Goal: Check status: Check status

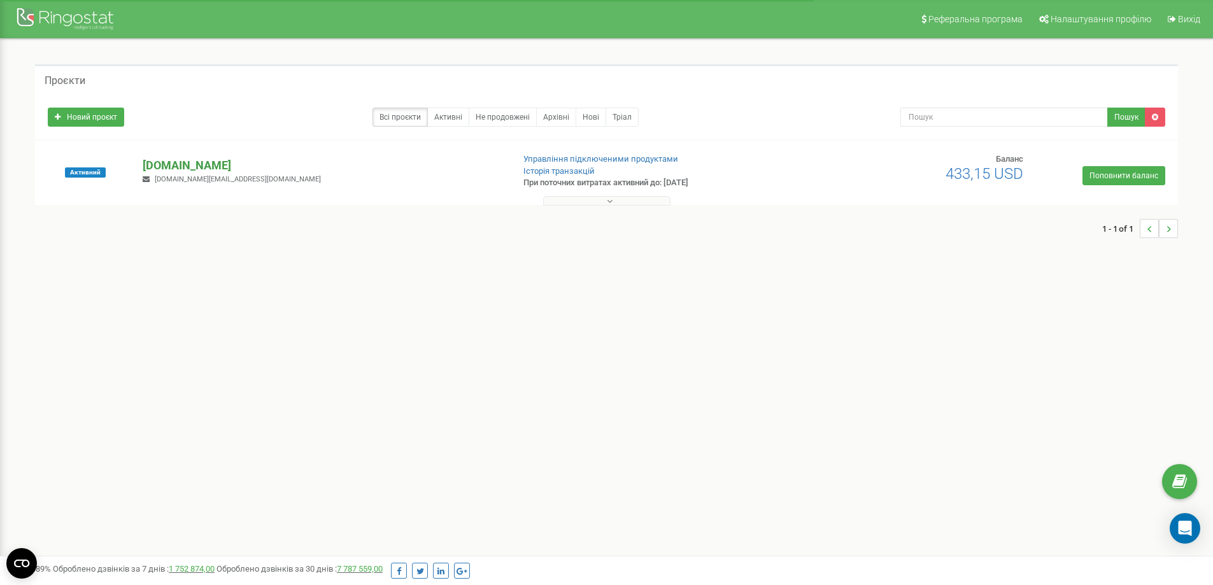
click at [158, 161] on p "[DOMAIN_NAME]" at bounding box center [323, 165] width 360 height 17
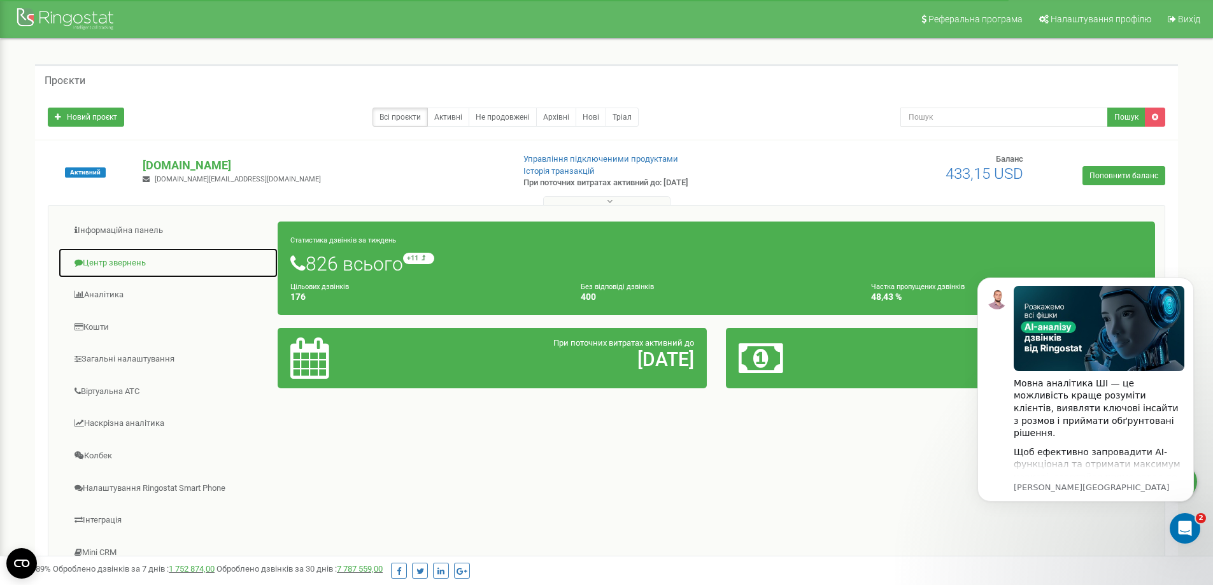
click at [121, 262] on link "Центр звернень" at bounding box center [168, 263] width 220 height 31
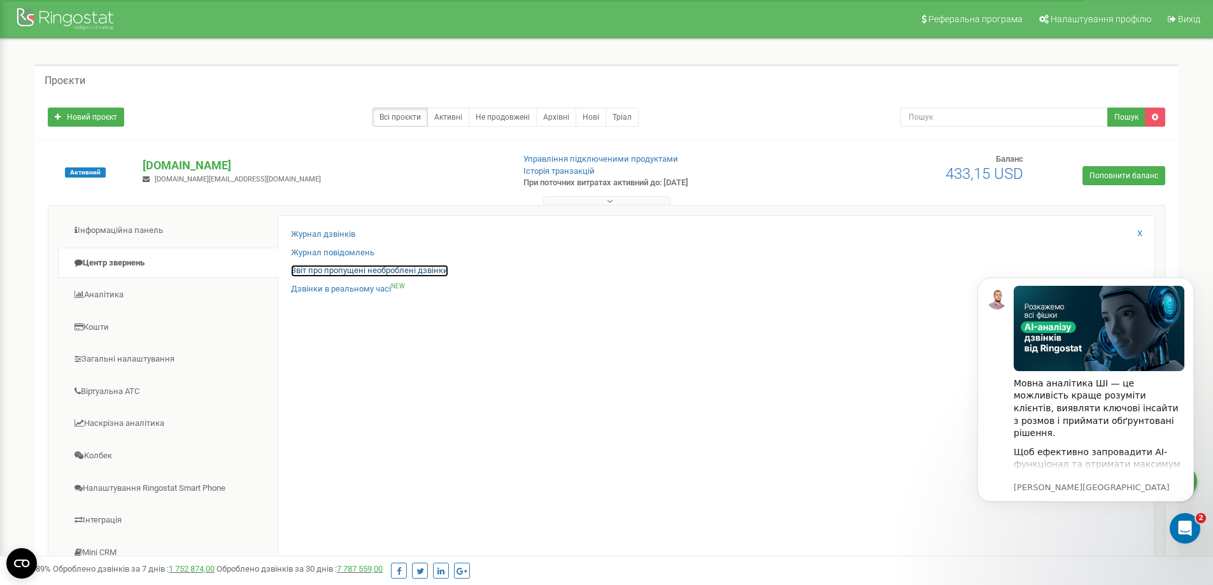
click at [406, 269] on link "Звіт про пропущені необроблені дзвінки" at bounding box center [369, 271] width 157 height 12
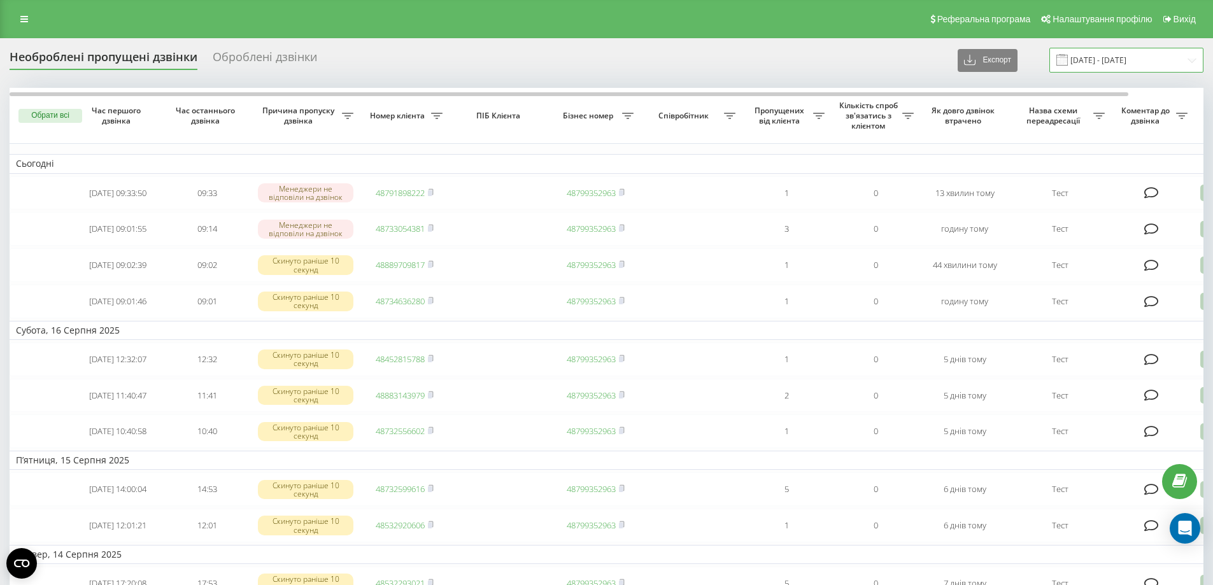
click at [1113, 57] on input "21.07.2025 - 21.08.2025" at bounding box center [1127, 60] width 154 height 25
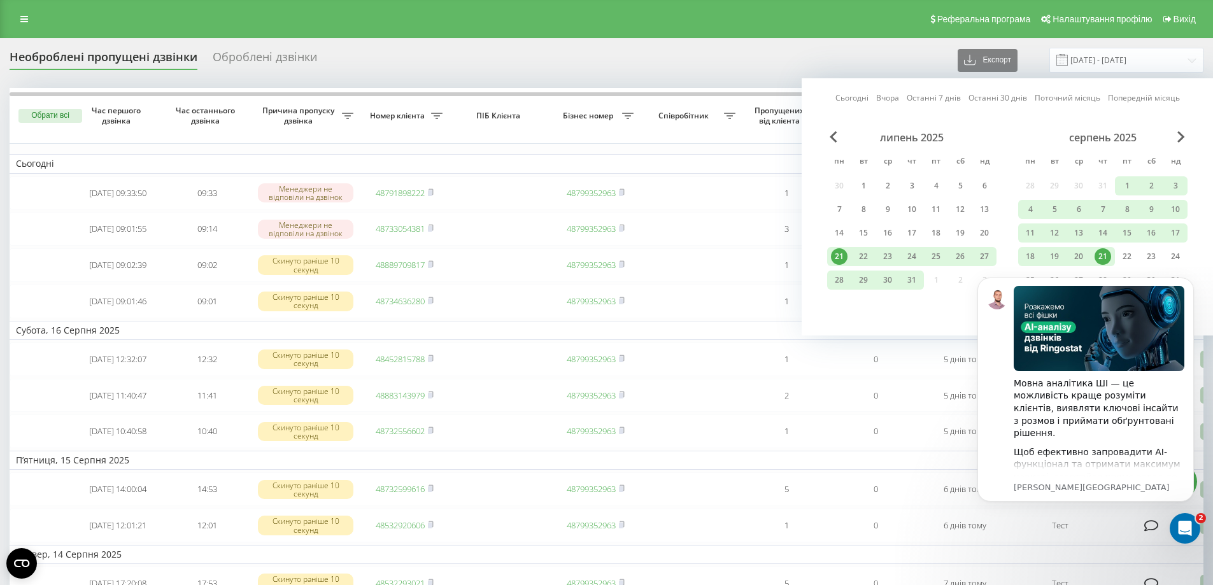
click at [1101, 257] on div "21" at bounding box center [1103, 256] width 17 height 17
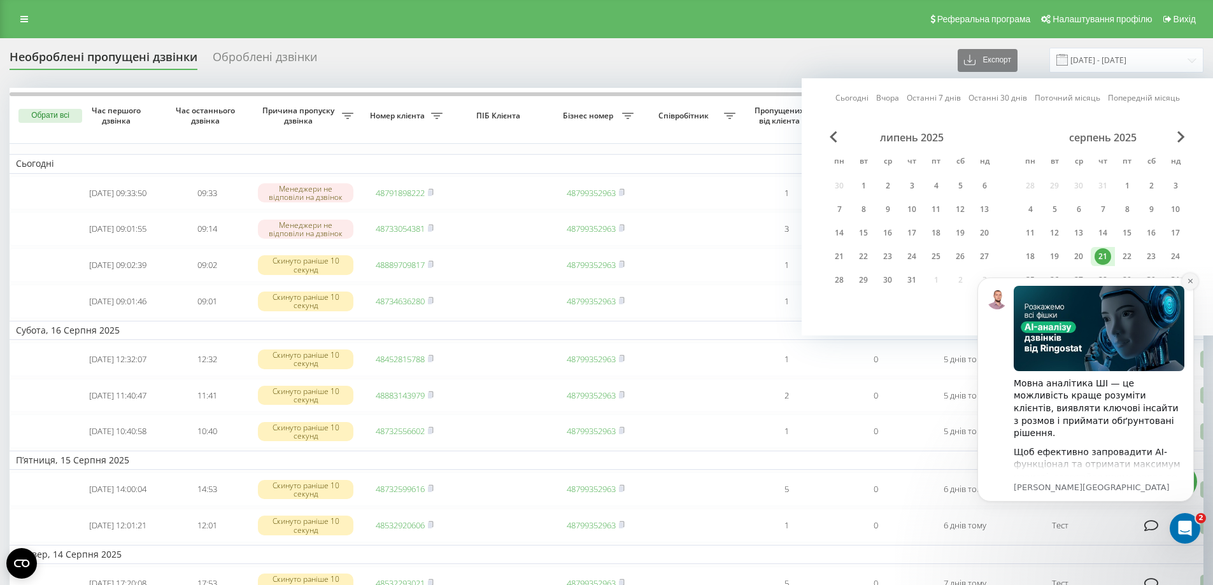
click at [1192, 278] on icon "Dismiss notification" at bounding box center [1190, 281] width 7 height 7
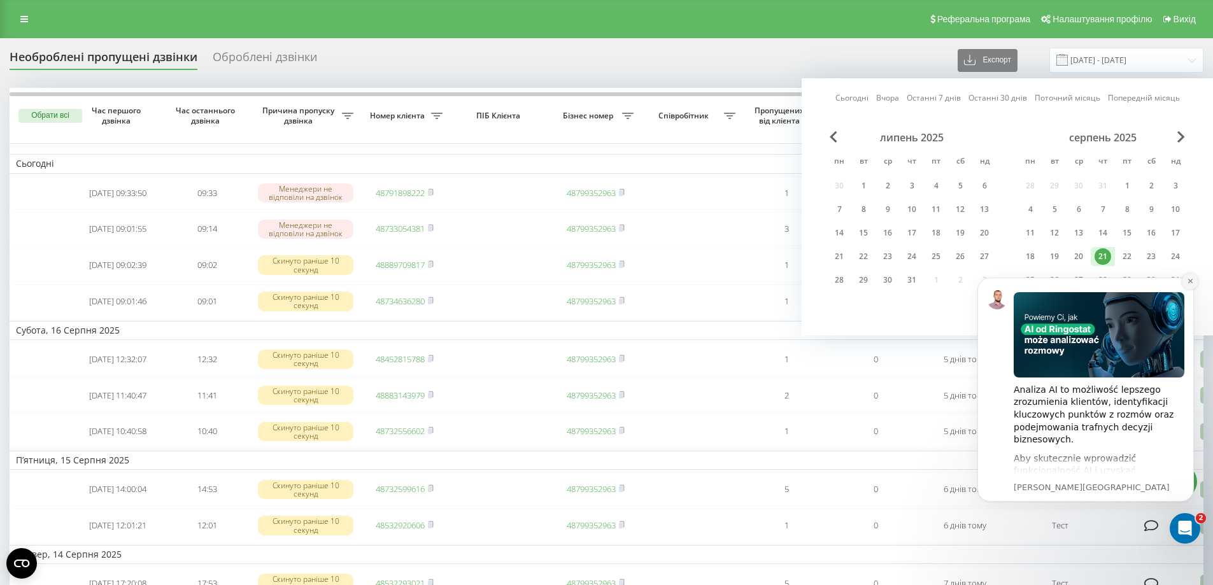
click at [1188, 283] on icon "Dismiss notification" at bounding box center [1190, 281] width 4 height 4
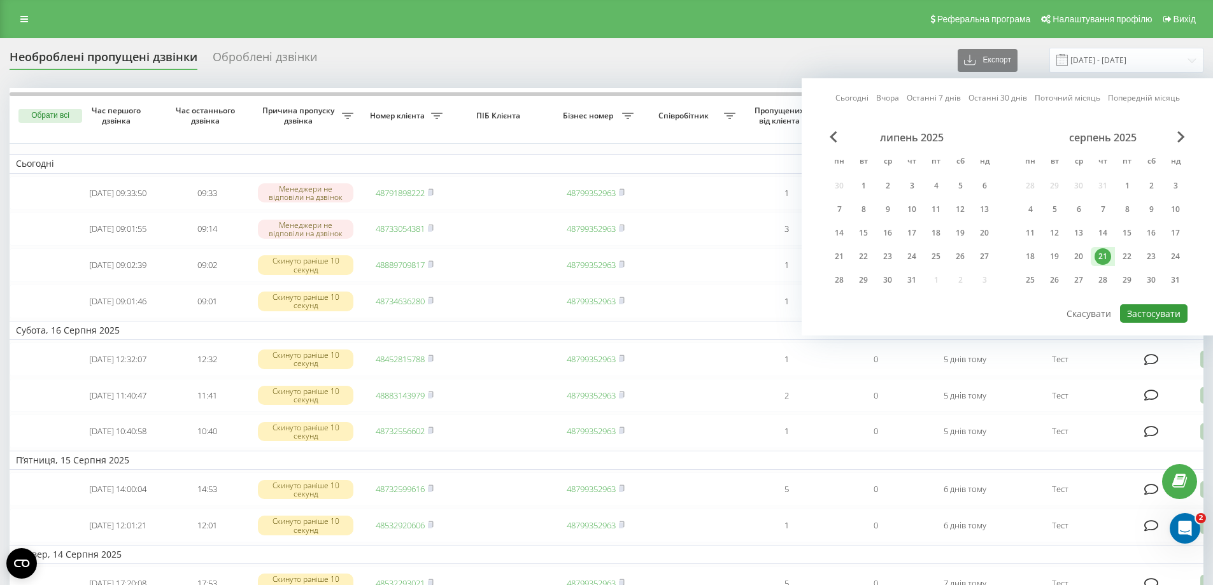
click at [1154, 310] on button "Застосувати" at bounding box center [1154, 313] width 68 height 18
type input "[DATE] - [DATE]"
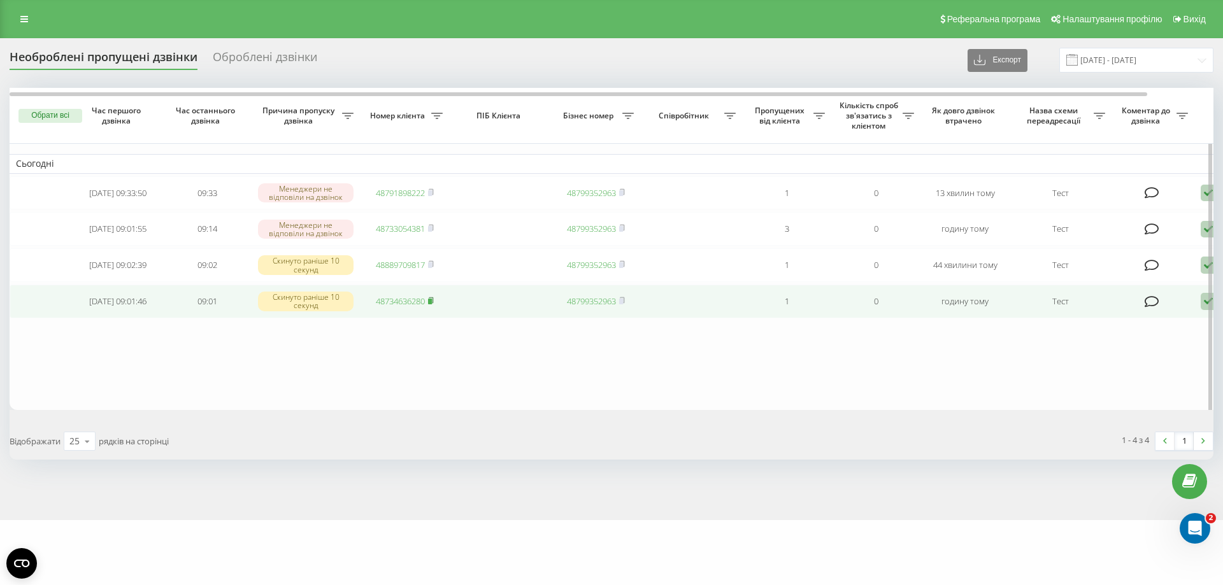
click at [432, 304] on rect at bounding box center [430, 302] width 4 height 6
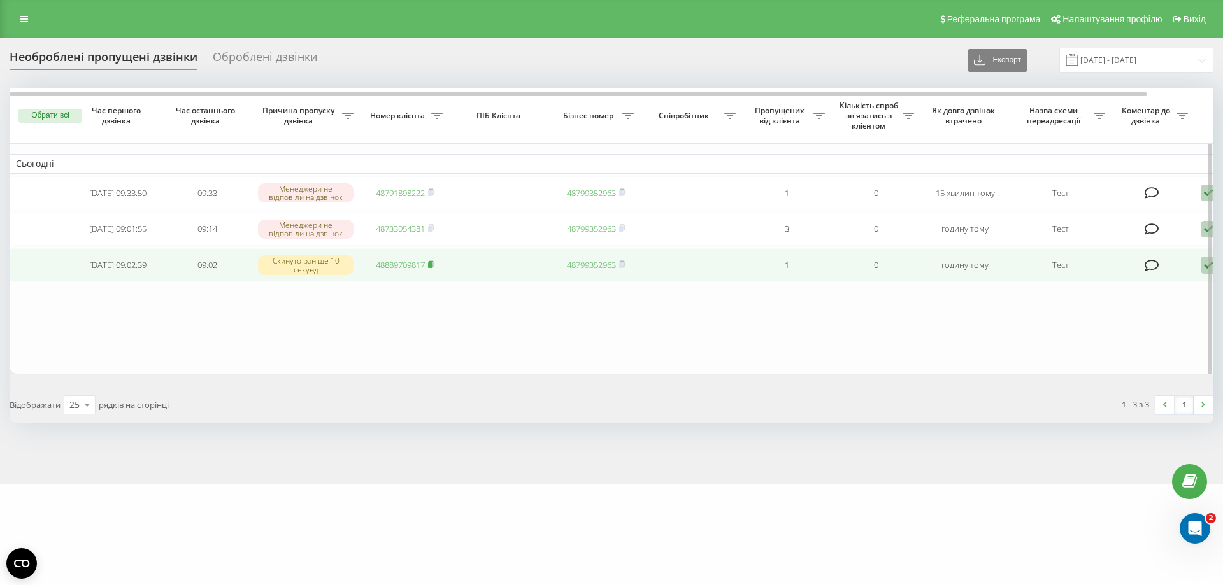
click at [432, 268] on rect at bounding box center [430, 265] width 4 height 6
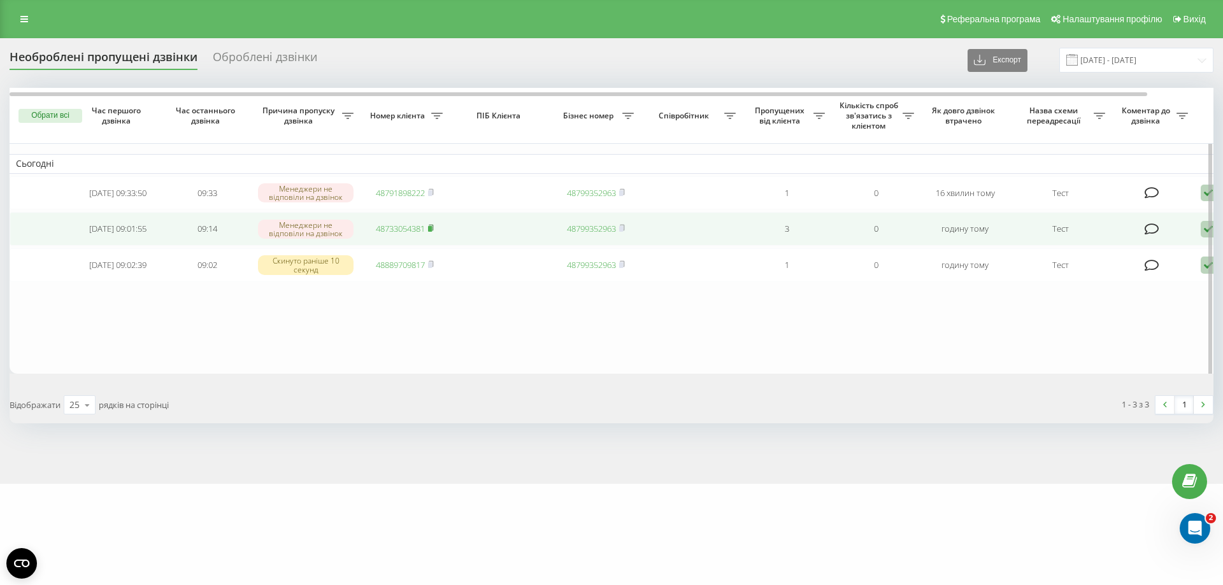
click at [432, 229] on icon at bounding box center [431, 228] width 6 height 8
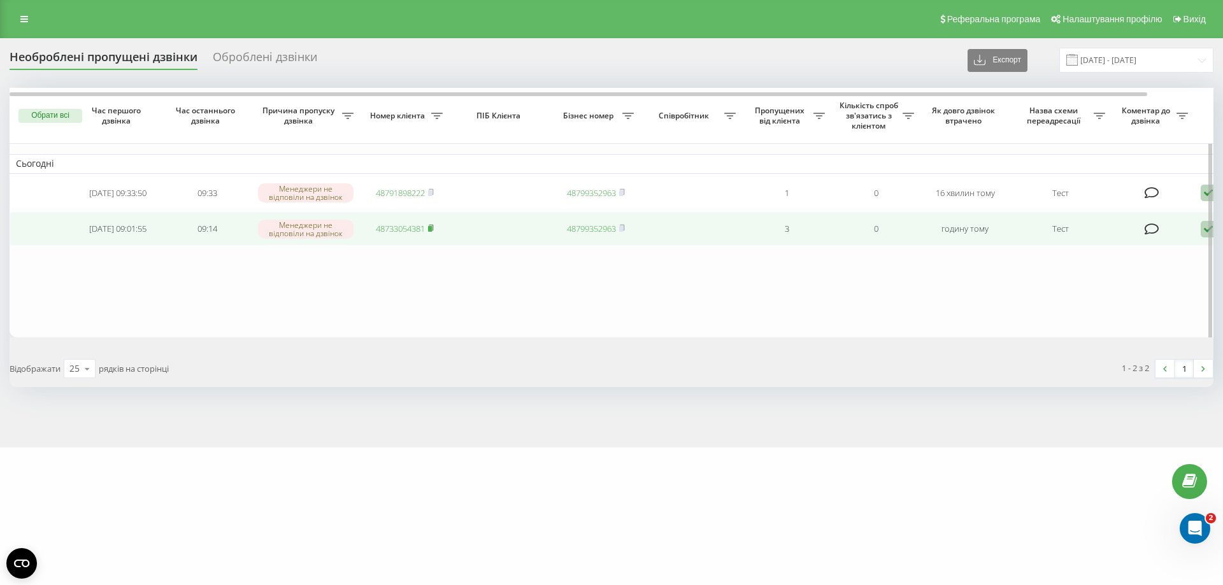
click at [432, 231] on rect at bounding box center [430, 229] width 4 height 6
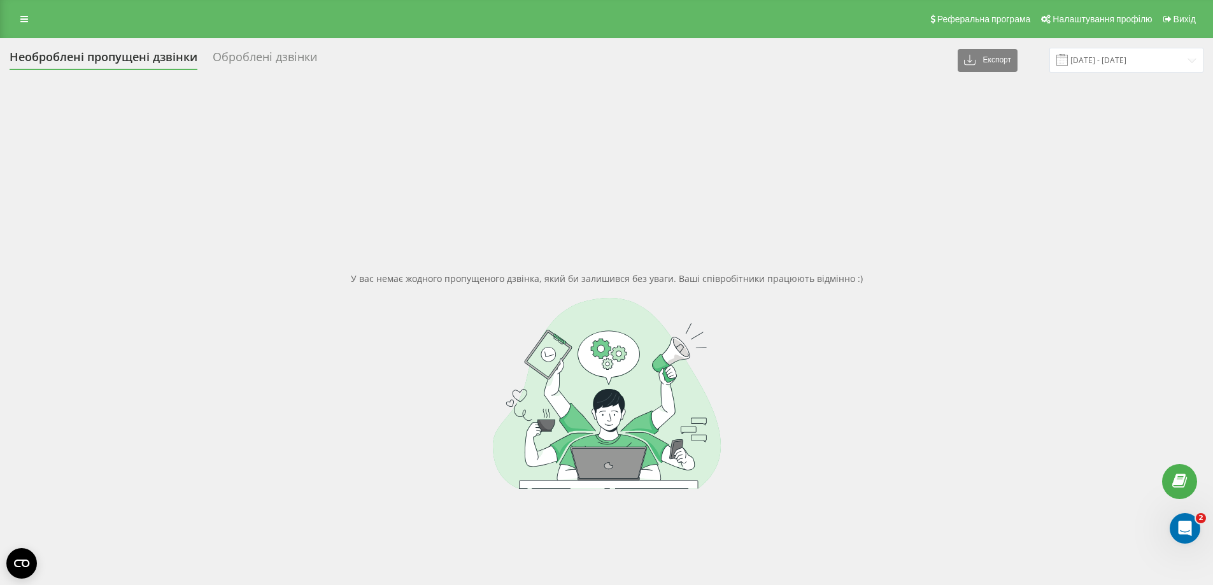
click at [206, 380] on div at bounding box center [607, 393] width 1194 height 191
click at [108, 294] on div "У вас немає жодного пропущеного дзвінка, який би залишився без уваги. Ваші спів…" at bounding box center [607, 380] width 1194 height 585
